Goal: Transaction & Acquisition: Book appointment/travel/reservation

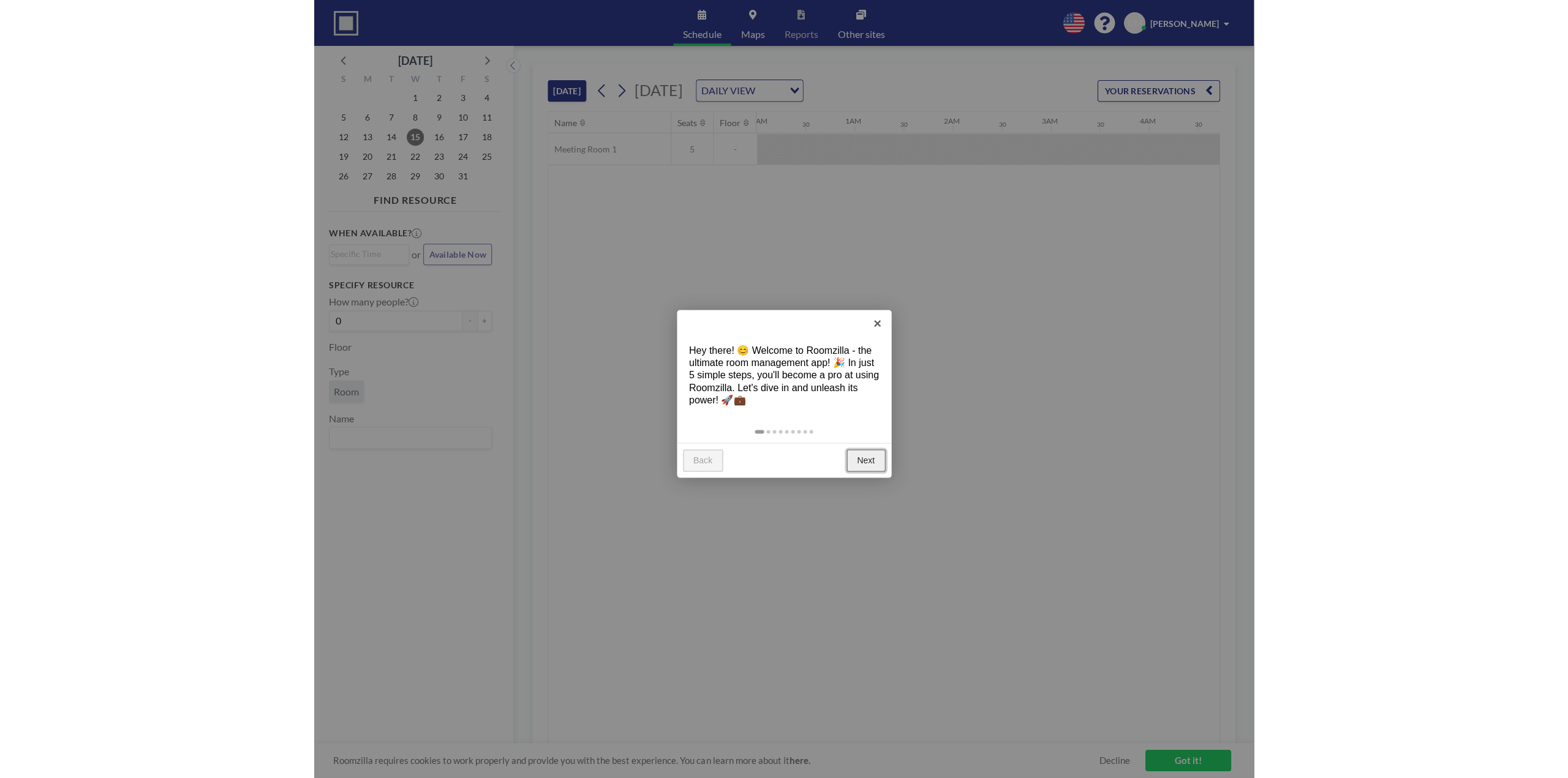
scroll to position [0, 931]
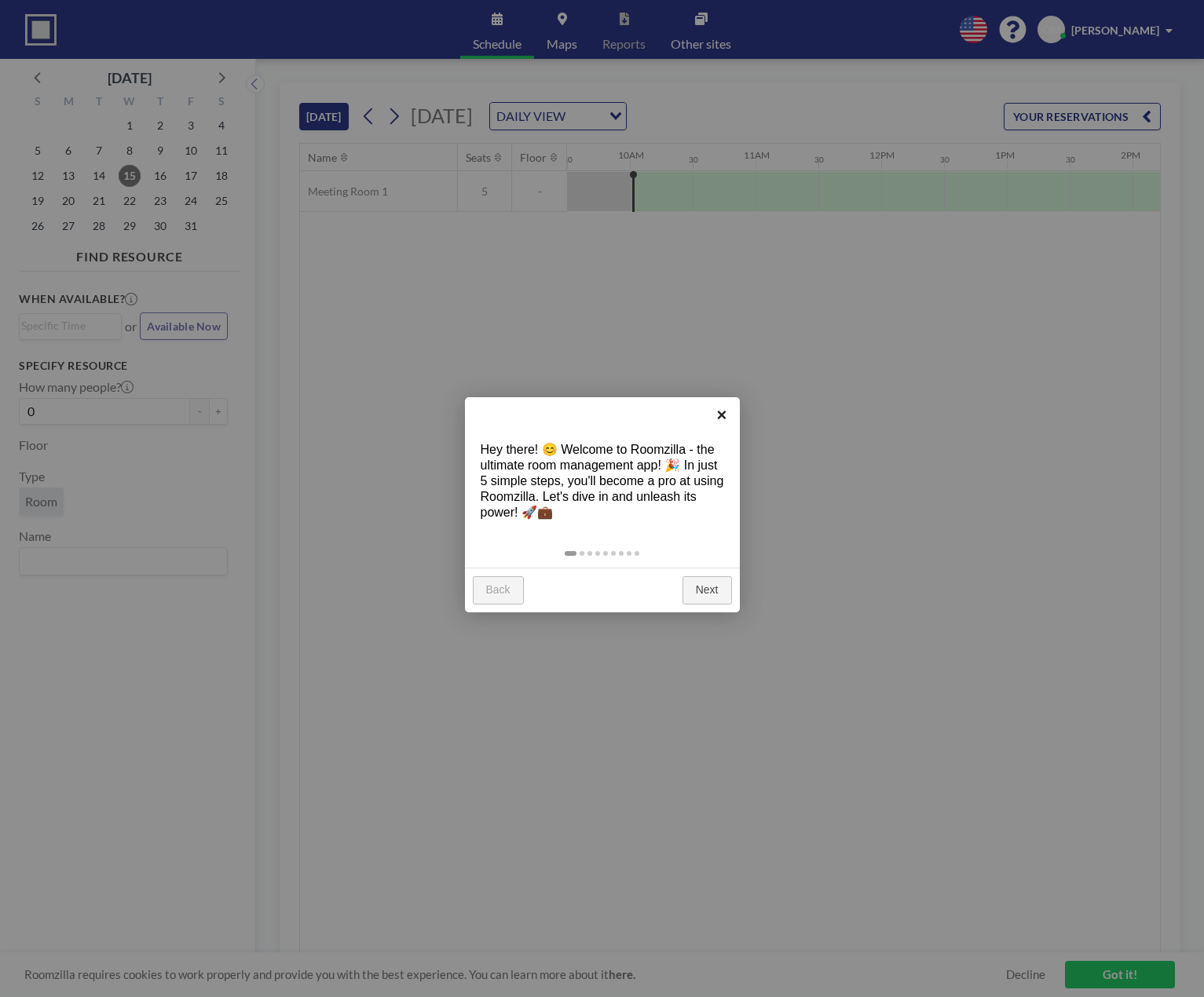
click at [722, 415] on link "×" at bounding box center [722, 414] width 35 height 35
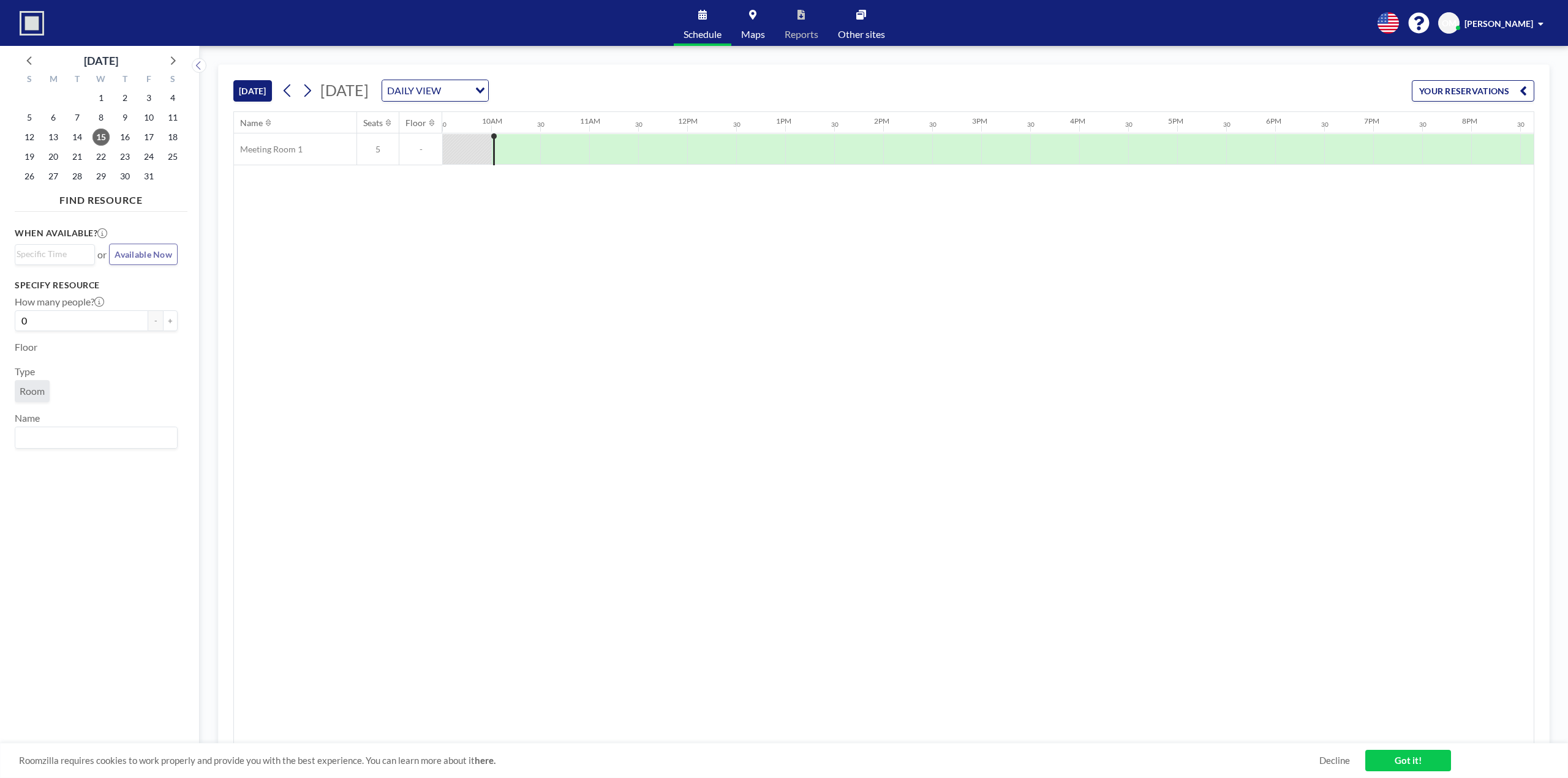
click at [655, 307] on div "Name Seats Floor 12AM 30 1AM 30 2AM 30 3AM 30 4AM 30 5AM 30 6AM 30 7AM 30 8AM 3…" at bounding box center [884, 427] width 1299 height 632
click at [939, 430] on div "Name Seats Floor 12AM 30 1AM 30 2AM 30 3AM 30 4AM 30 5AM 30 6AM 30 7AM 30 8AM 3…" at bounding box center [884, 427] width 1299 height 632
click at [125, 158] on span "23" at bounding box center [125, 156] width 17 height 17
click at [939, 142] on div at bounding box center [1005, 149] width 49 height 31
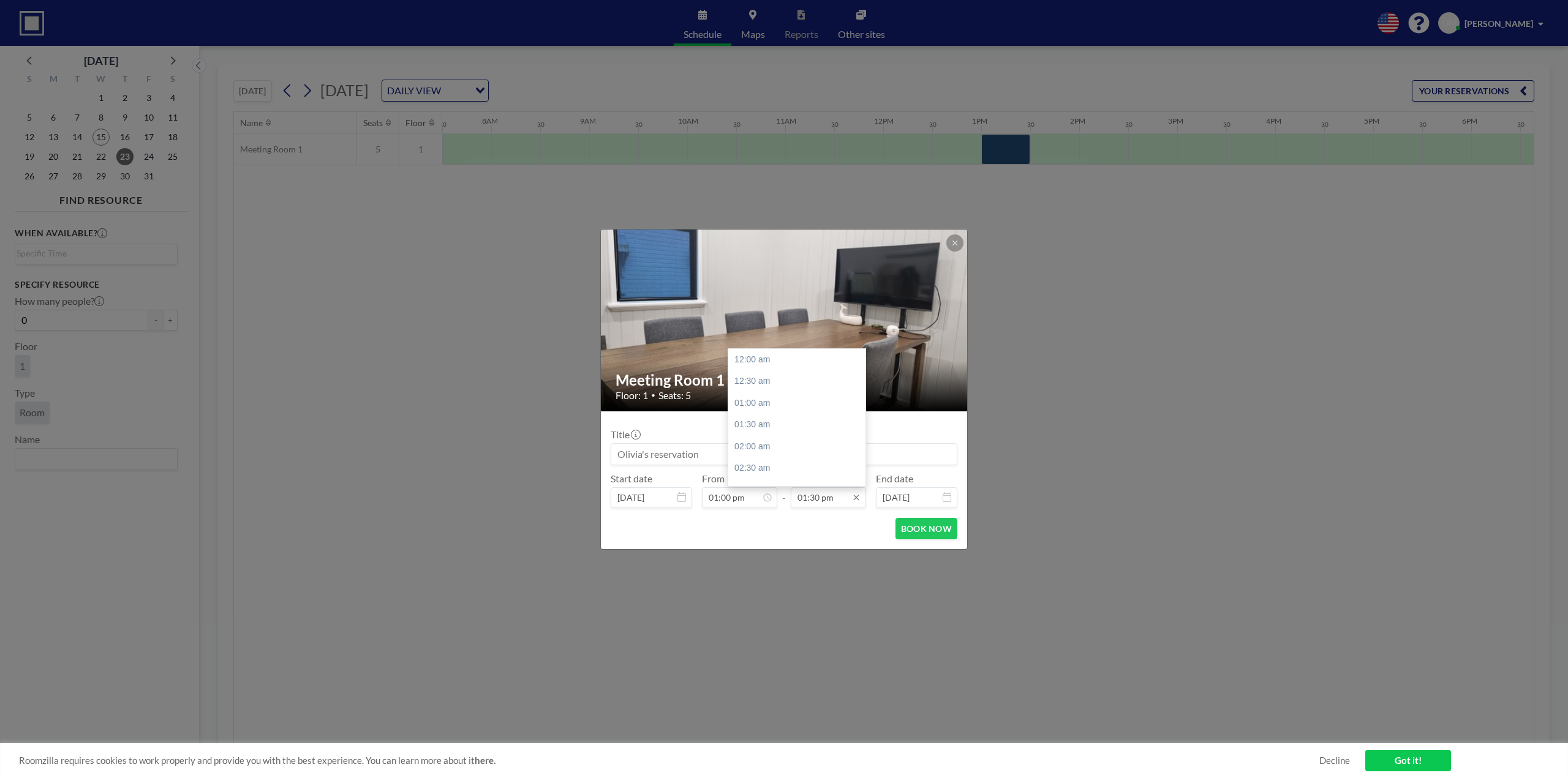
scroll to position [588, 0]
drag, startPoint x: 838, startPoint y: 502, endPoint x: 775, endPoint y: 501, distance: 63.0
click at [774, 502] on div "Start date [DATE] From 01:00 pm 12:00 am 12:30 am 01:00 am 01:30 am 02:00 am 02…" at bounding box center [784, 490] width 347 height 36
click at [770, 402] on div "02:30 pm" at bounding box center [799, 403] width 143 height 22
type input "02:30 pm"
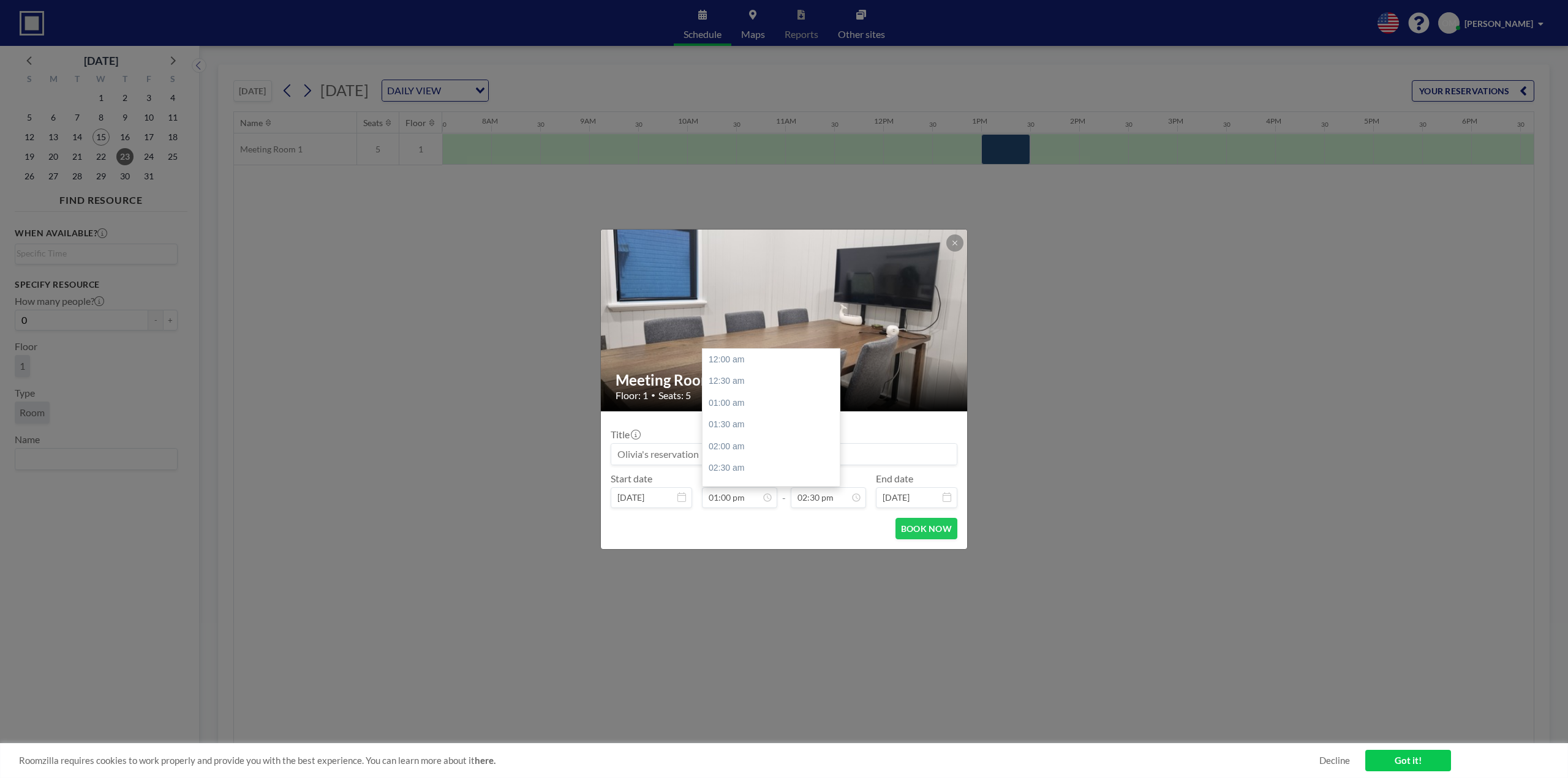
scroll to position [0, 0]
click at [820, 454] on input at bounding box center [784, 454] width 346 height 21
click at [689, 448] on input "[PERSON_NAME] Concept Meeting" at bounding box center [784, 454] width 346 height 21
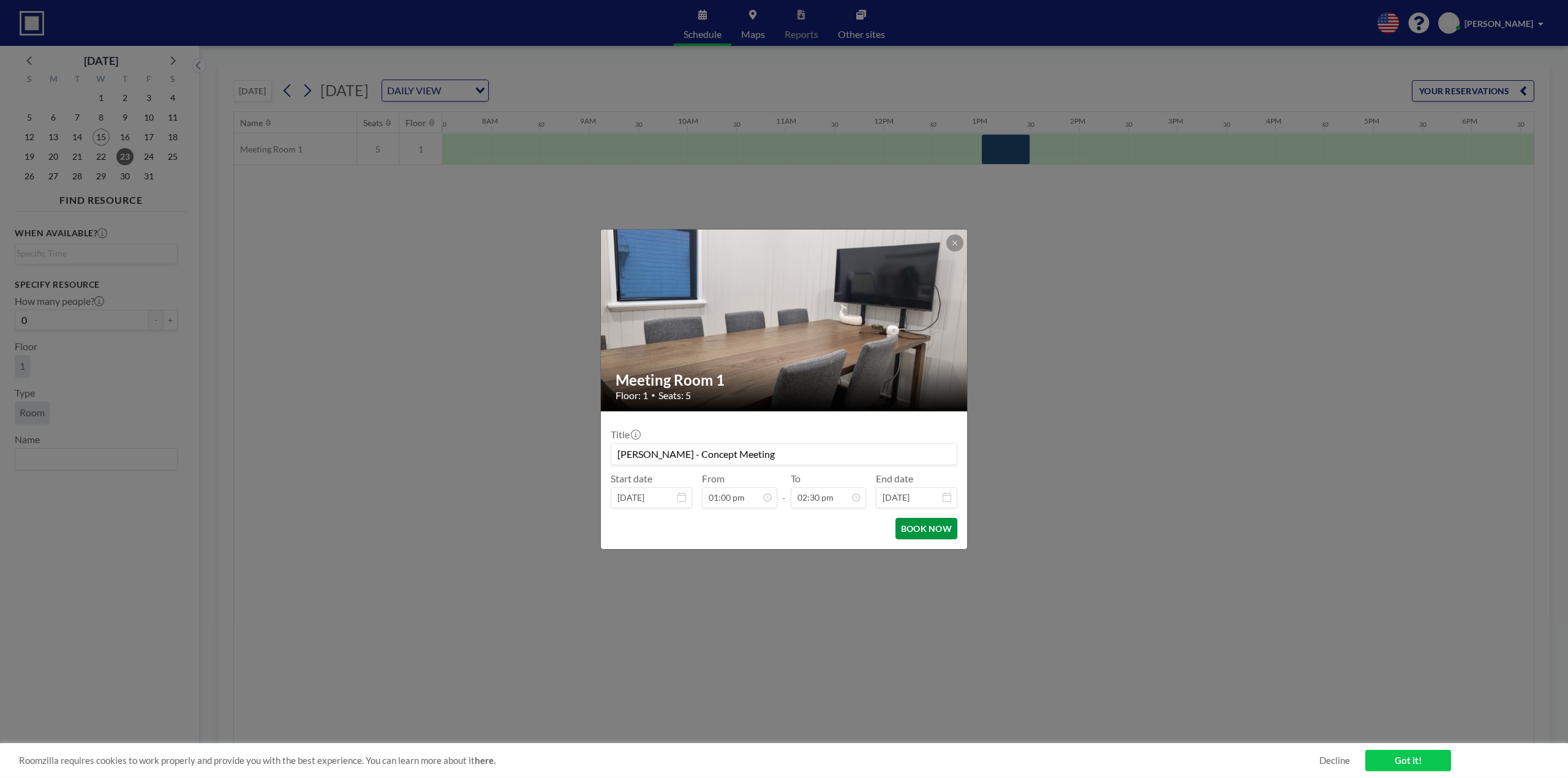
type input "[PERSON_NAME] - Concept Meeting"
click at [923, 524] on button "BOOK NOW" at bounding box center [926, 529] width 62 height 22
